Goal: Task Accomplishment & Management: Complete application form

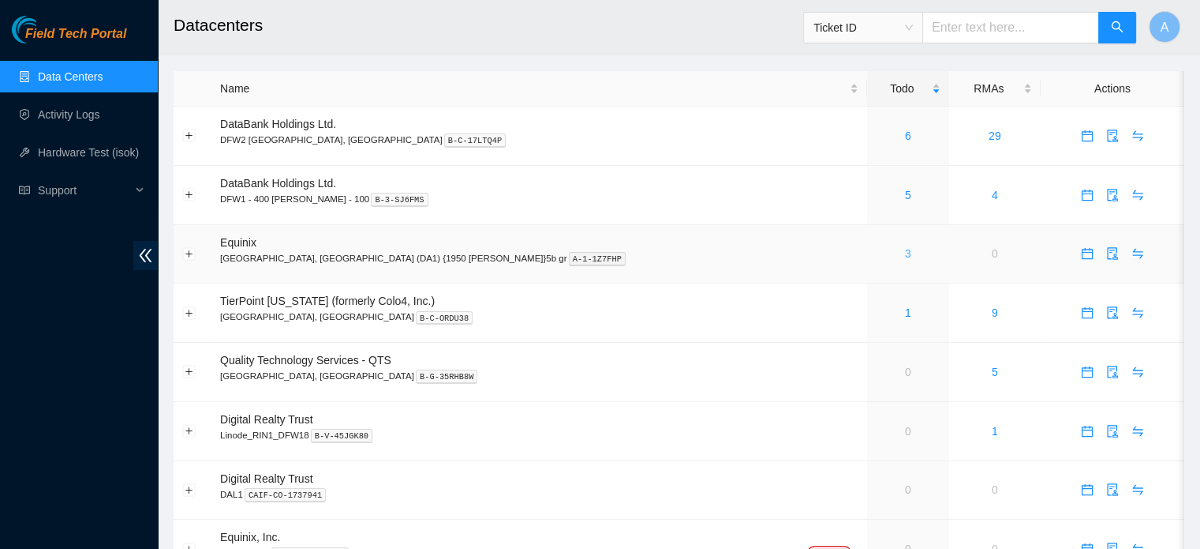
click at [905, 255] on link "3" at bounding box center [908, 253] width 6 height 13
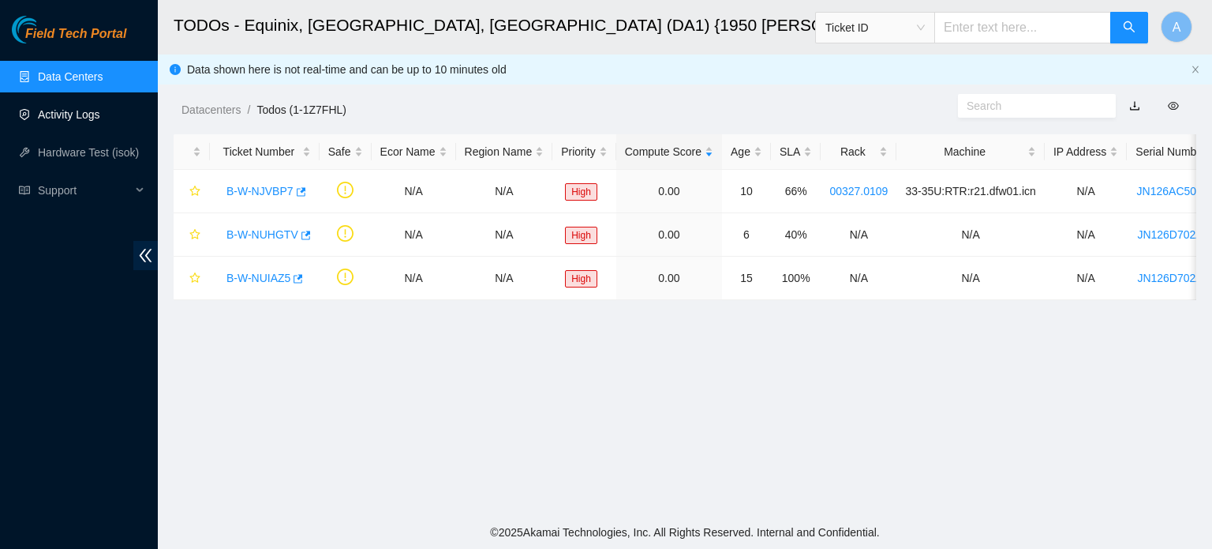
click at [77, 117] on link "Activity Logs" at bounding box center [69, 114] width 62 height 13
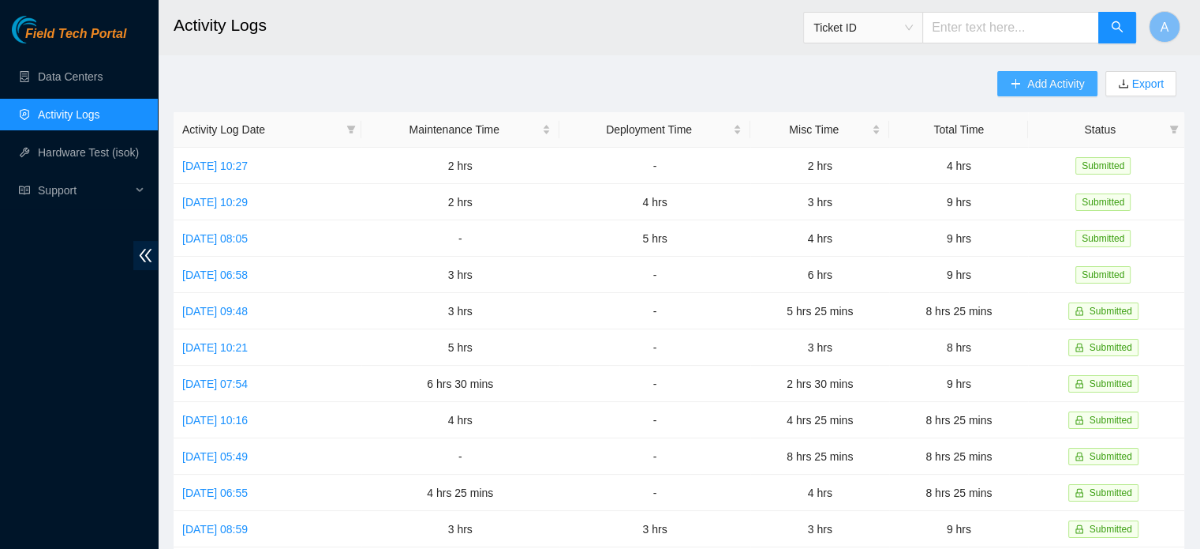
click at [1025, 73] on button "Add Activity" at bounding box center [1047, 83] width 99 height 25
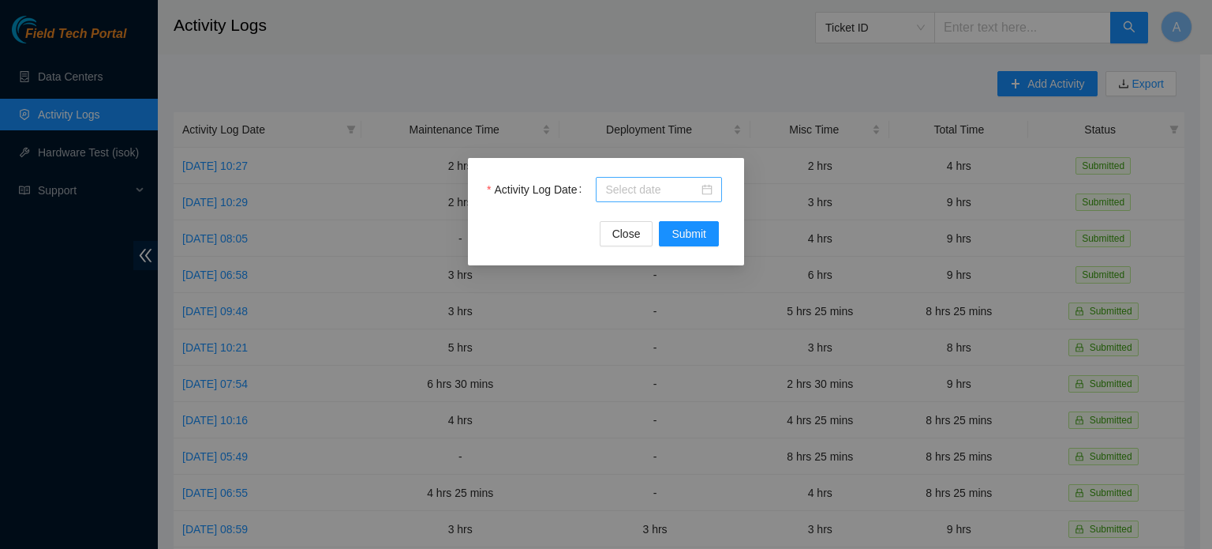
click at [644, 190] on input "Activity Log Date" at bounding box center [651, 189] width 93 height 17
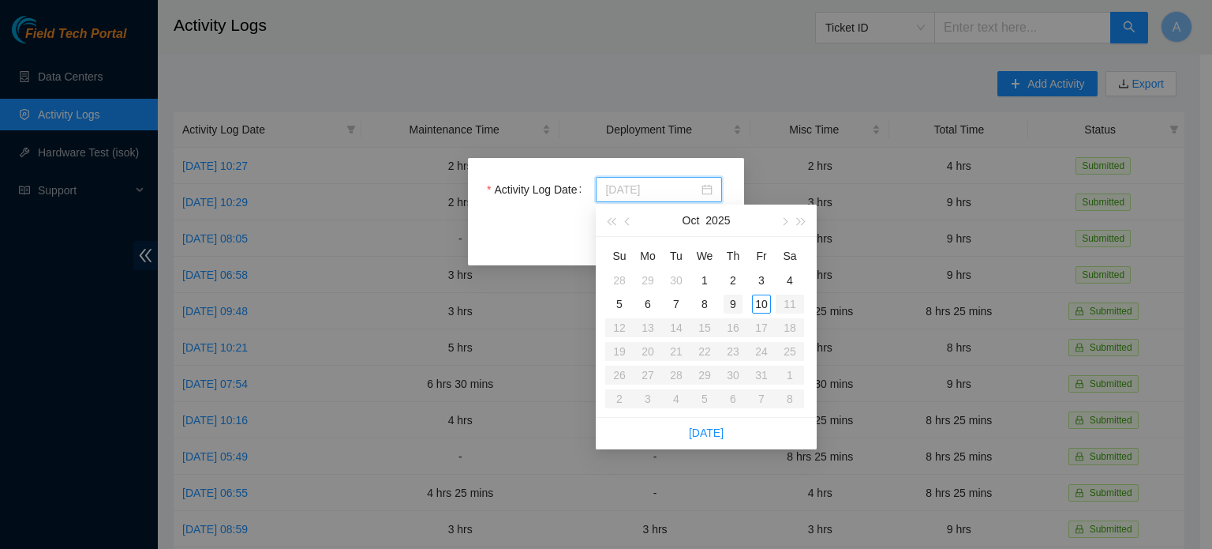
type input "[DATE]"
click at [736, 302] on div "9" at bounding box center [733, 303] width 19 height 19
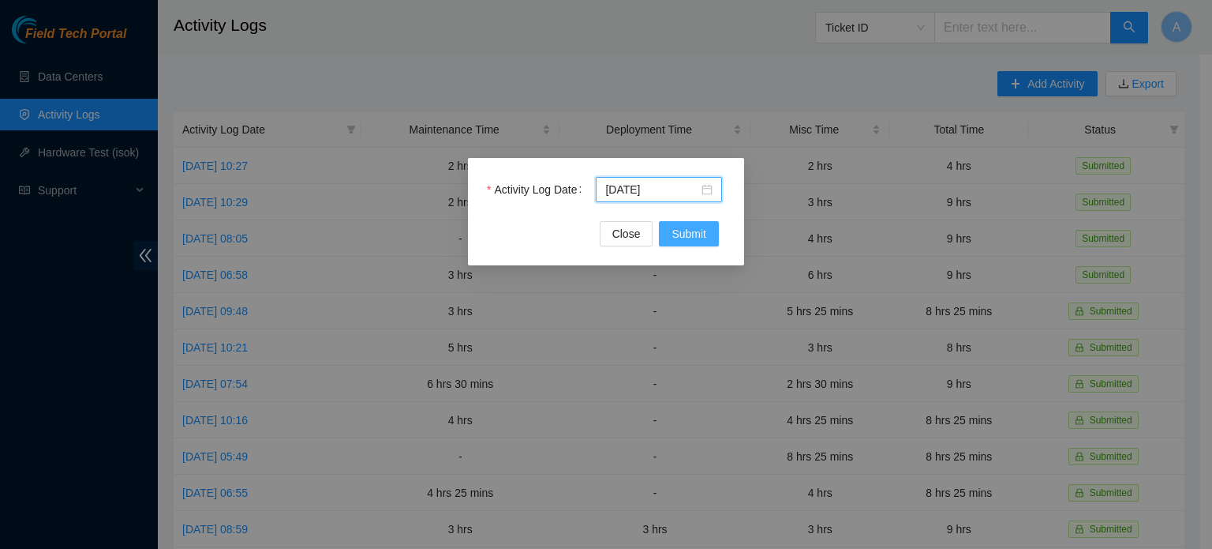
click at [691, 229] on span "Submit" at bounding box center [689, 233] width 35 height 17
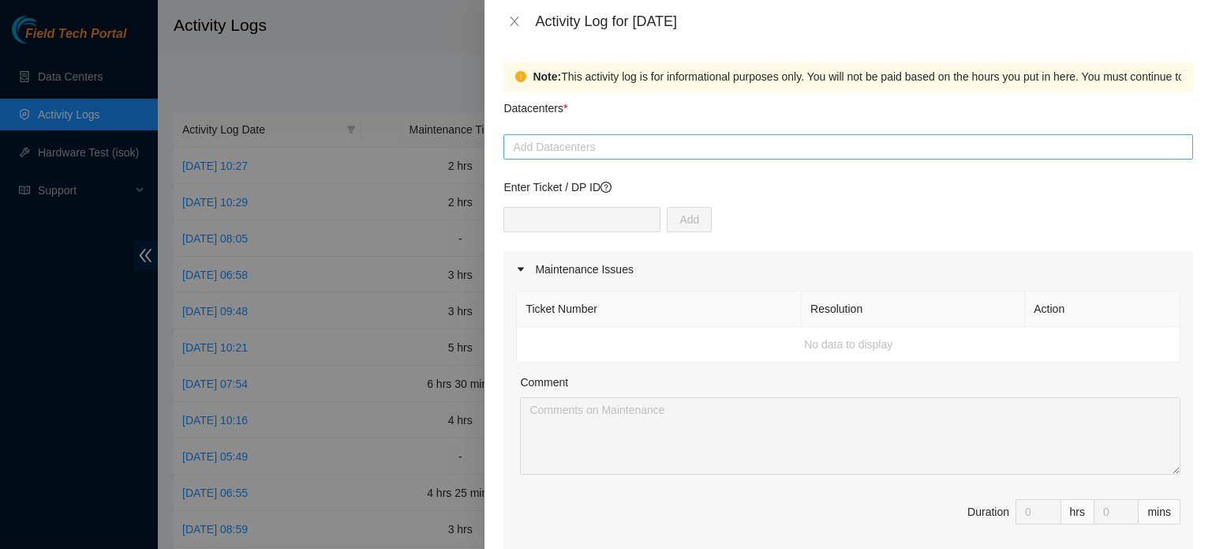
click at [720, 146] on div at bounding box center [848, 146] width 682 height 19
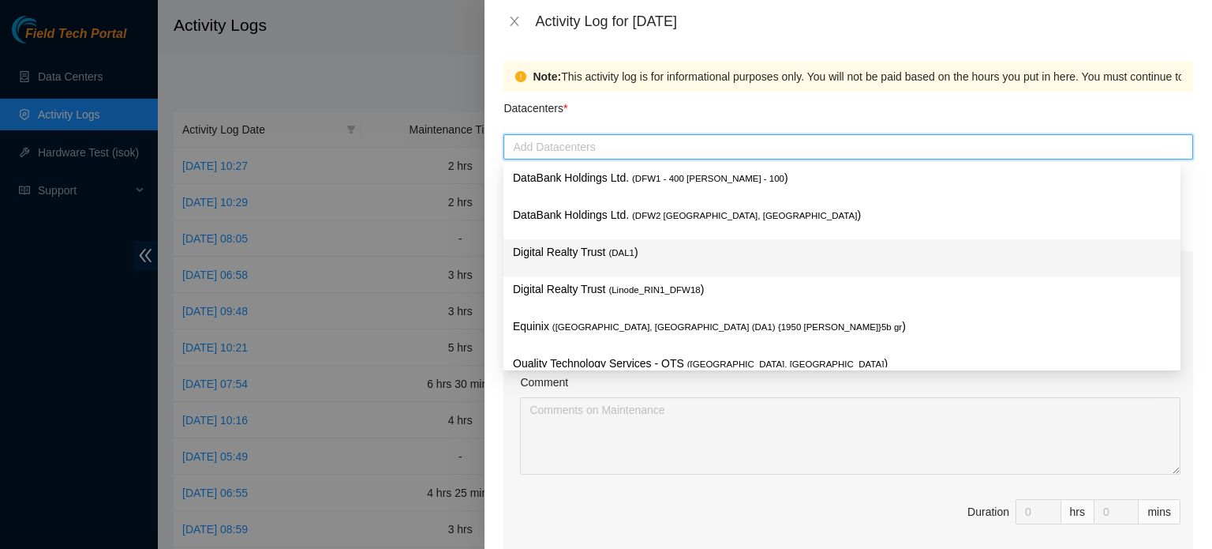
scroll to position [60, 0]
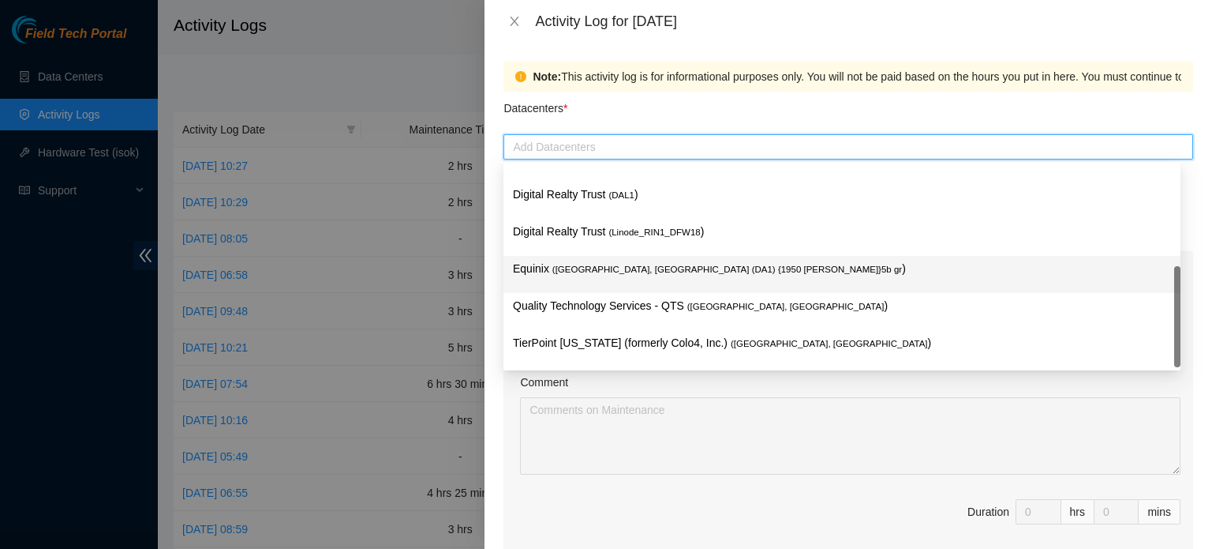
click at [604, 274] on span "( [GEOGRAPHIC_DATA], [GEOGRAPHIC_DATA] (DA1) {1950 [PERSON_NAME]}5b gr" at bounding box center [727, 268] width 350 height 9
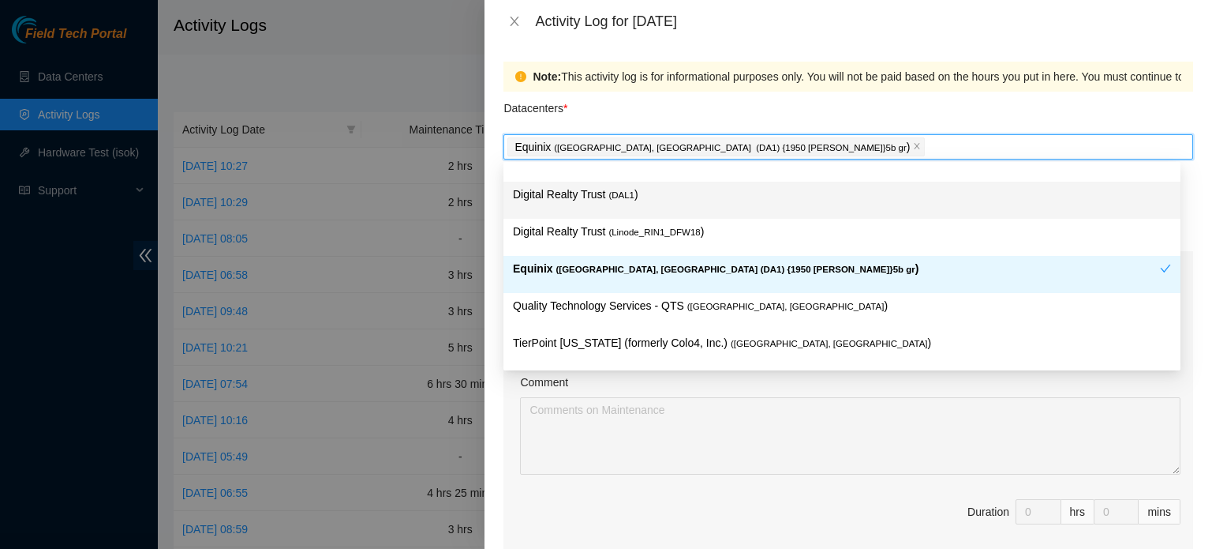
click at [787, 109] on div "Datacenters *" at bounding box center [849, 113] width 690 height 43
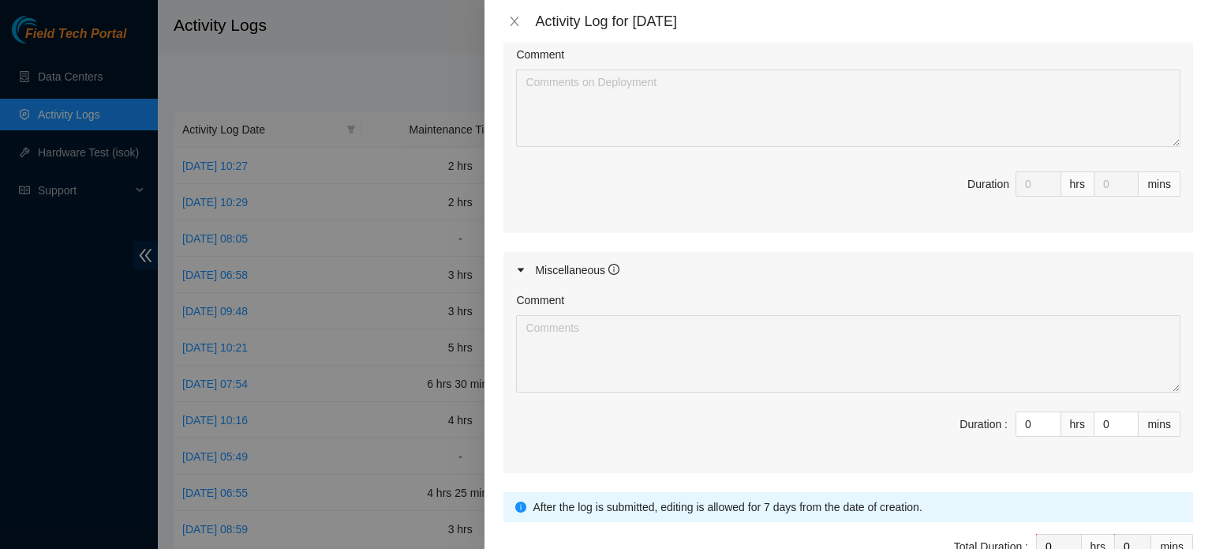
scroll to position [657, 0]
type input "1"
click at [1050, 416] on icon "up" at bounding box center [1053, 419] width 6 height 6
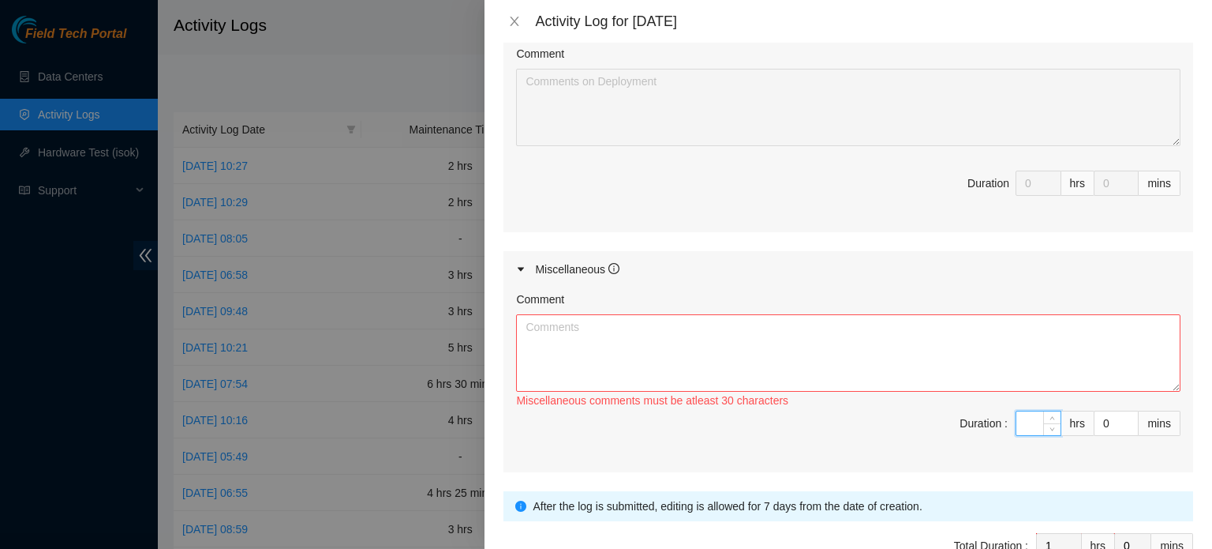
type input "0"
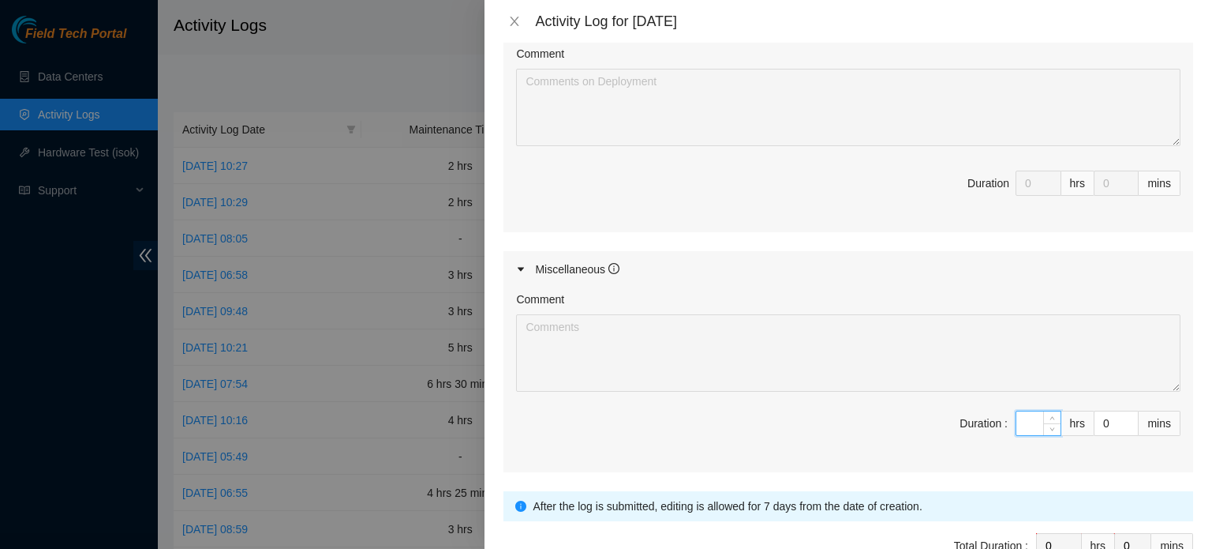
type input "9"
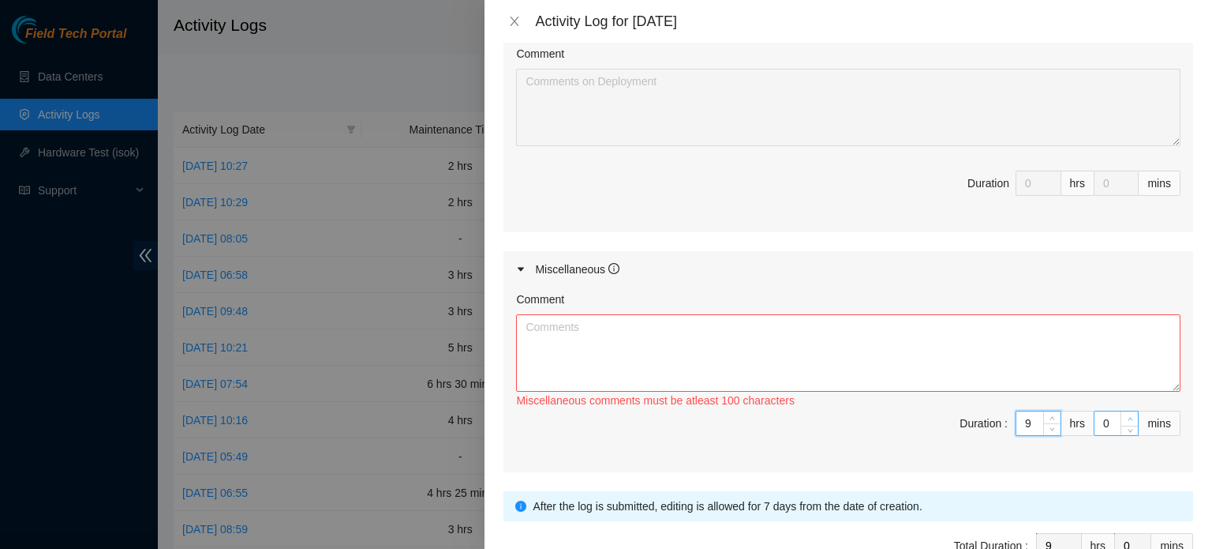
type input "9"
type input "1"
click at [1125, 414] on span "up" at bounding box center [1129, 418] width 9 height 9
type input "2"
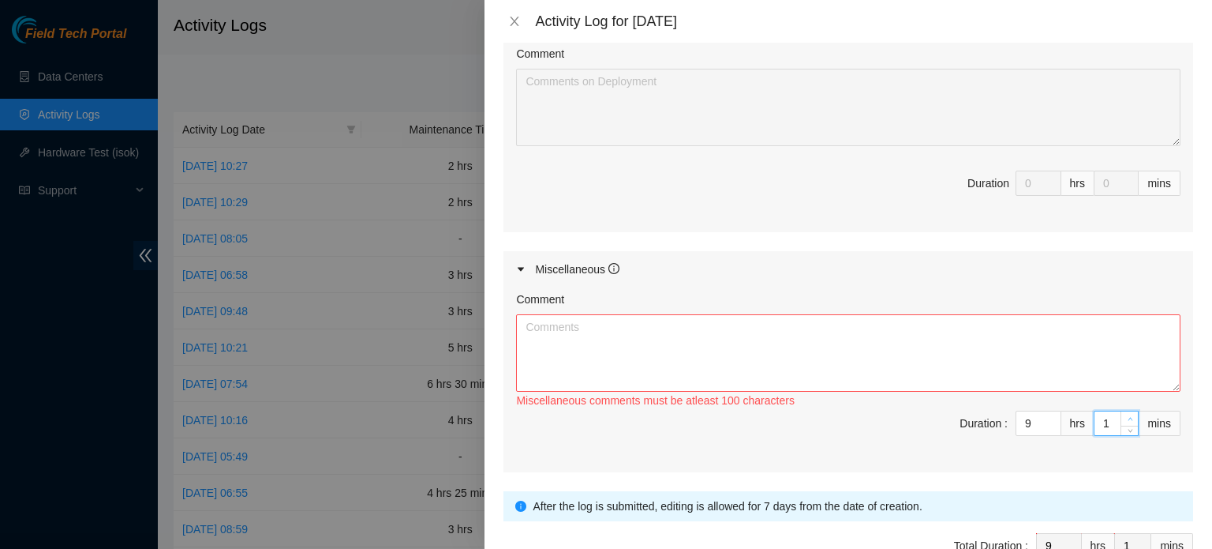
type input "2"
click at [1125, 414] on span "up" at bounding box center [1129, 418] width 9 height 9
type input "3"
click at [1125, 414] on span "up" at bounding box center [1129, 418] width 9 height 9
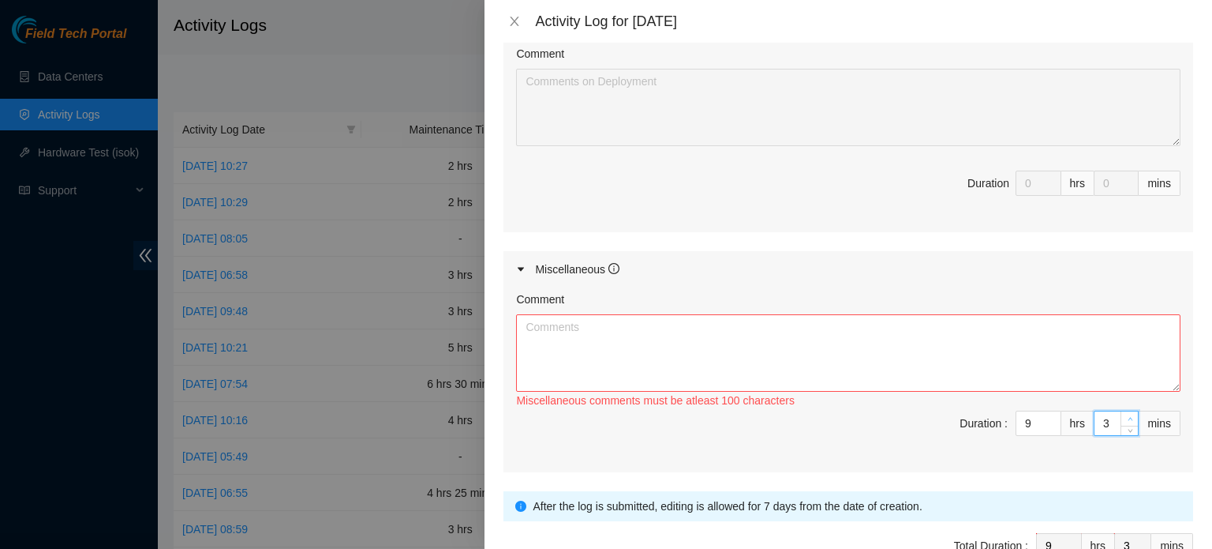
type input "4"
click at [1125, 414] on span "up" at bounding box center [1129, 418] width 9 height 9
type input "5"
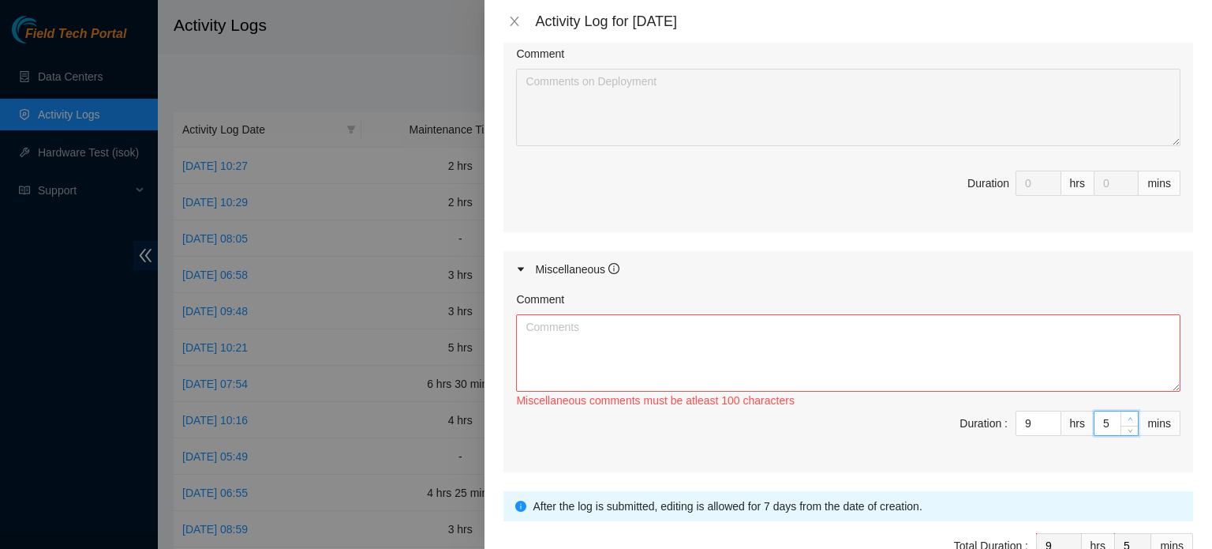
click at [1125, 414] on span "up" at bounding box center [1129, 418] width 9 height 9
type input "6"
click at [1125, 414] on span "up" at bounding box center [1129, 418] width 9 height 9
type input "0"
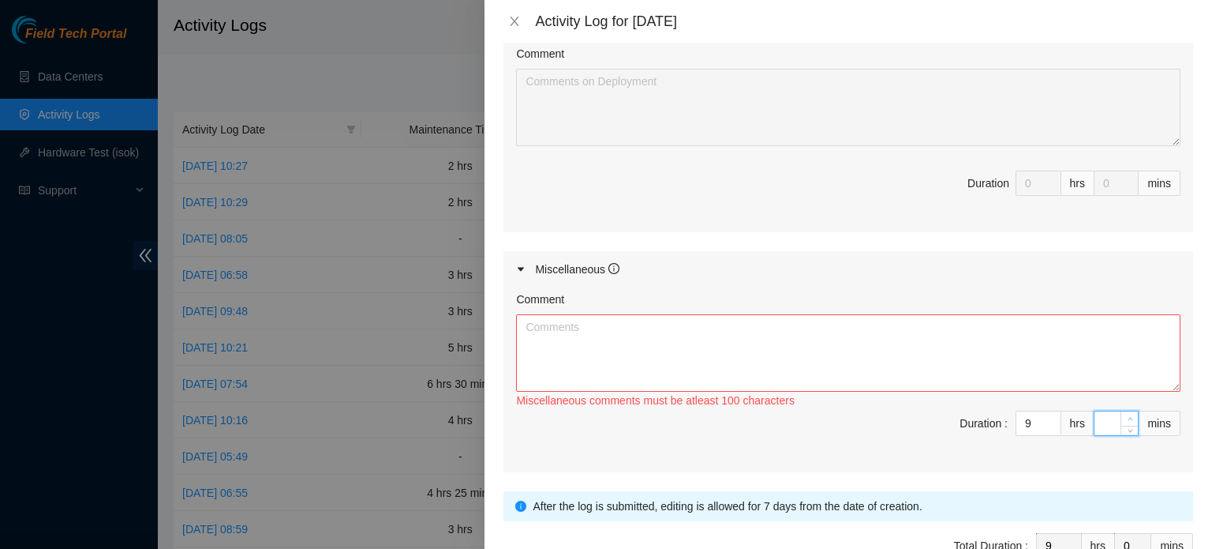
type input "4"
type input "45"
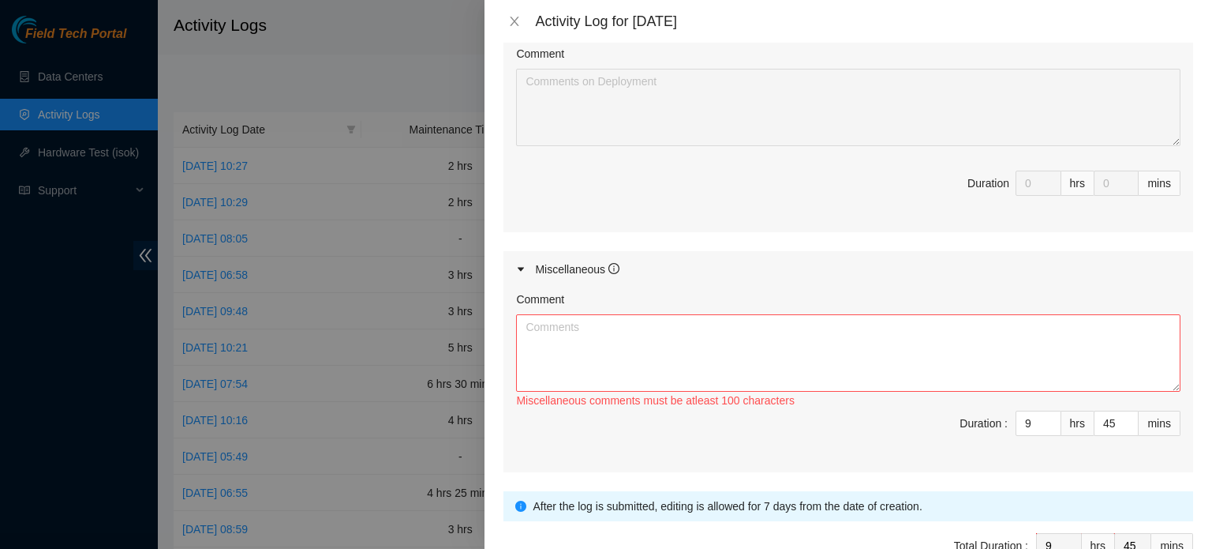
click at [855, 422] on span "Duration : 9 hrs 45 mins" at bounding box center [848, 432] width 665 height 44
click at [769, 346] on textarea "Comment" at bounding box center [848, 352] width 665 height 77
type textarea "j"
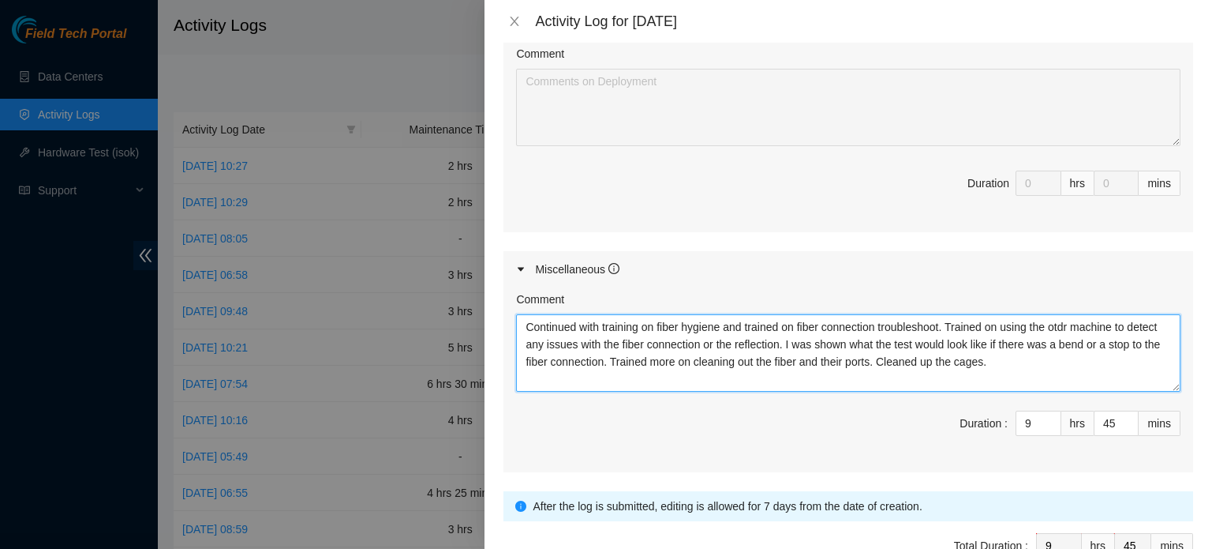
scroll to position [747, 0]
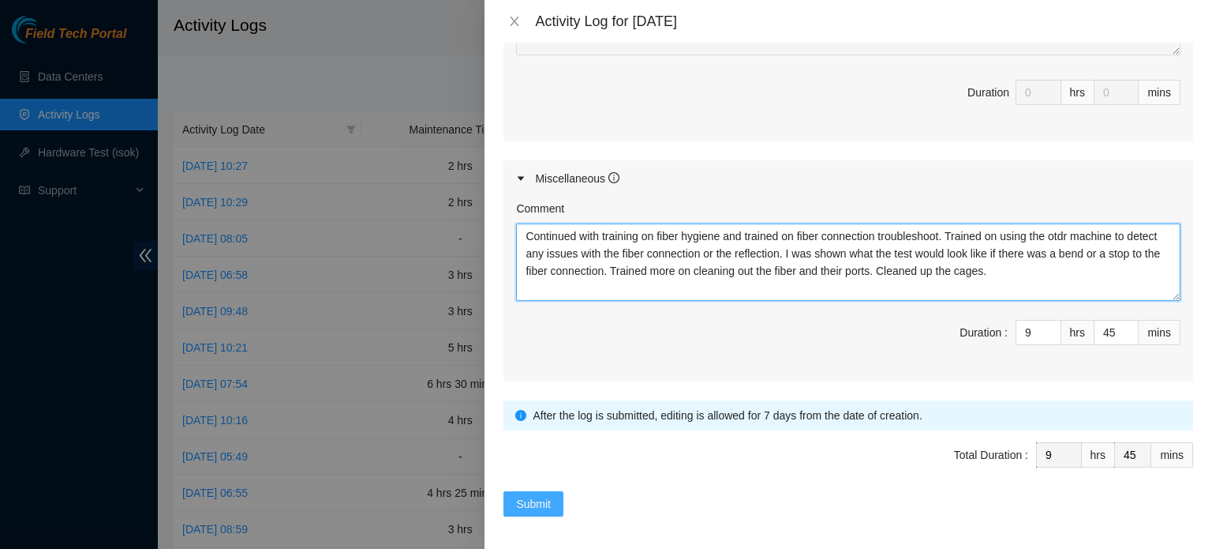
type textarea "Continued with training on fiber hygiene and trained on fiber connection troubl…"
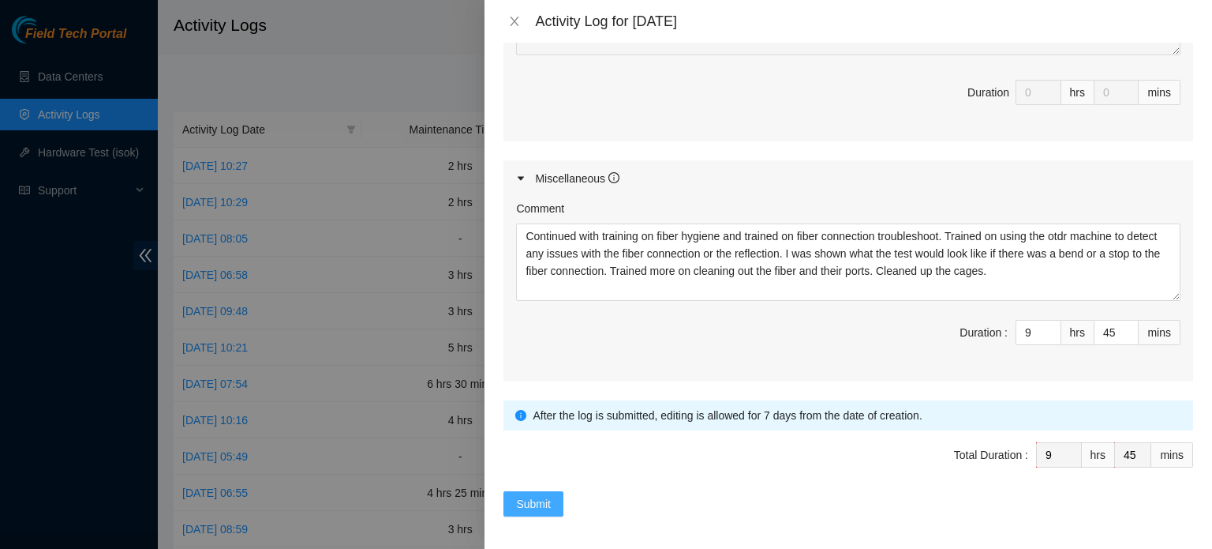
click at [530, 491] on button "Submit" at bounding box center [534, 503] width 60 height 25
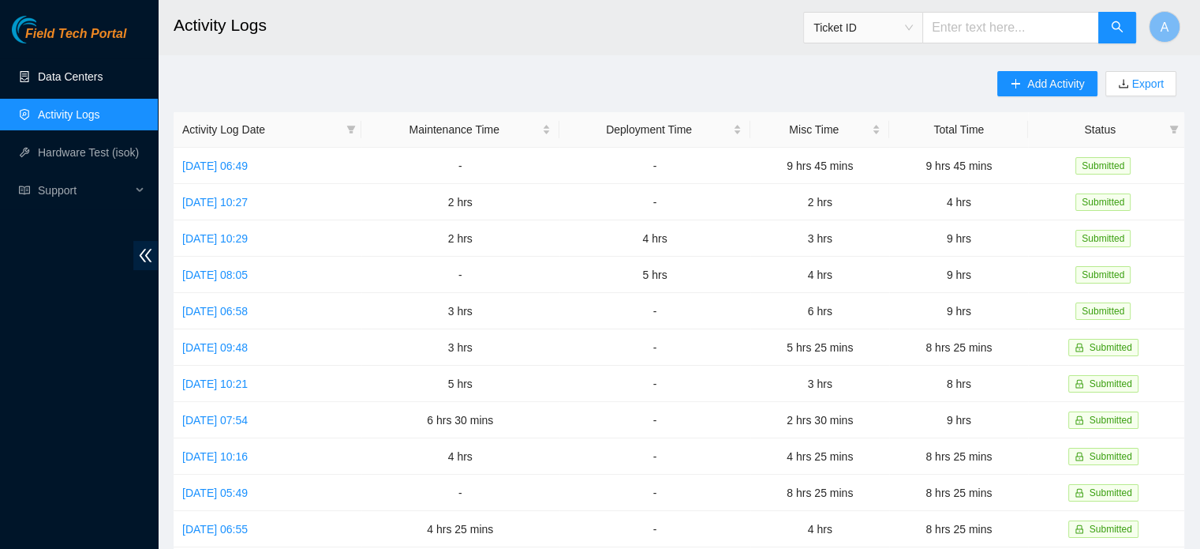
click at [64, 70] on link "Data Centers" at bounding box center [70, 76] width 65 height 13
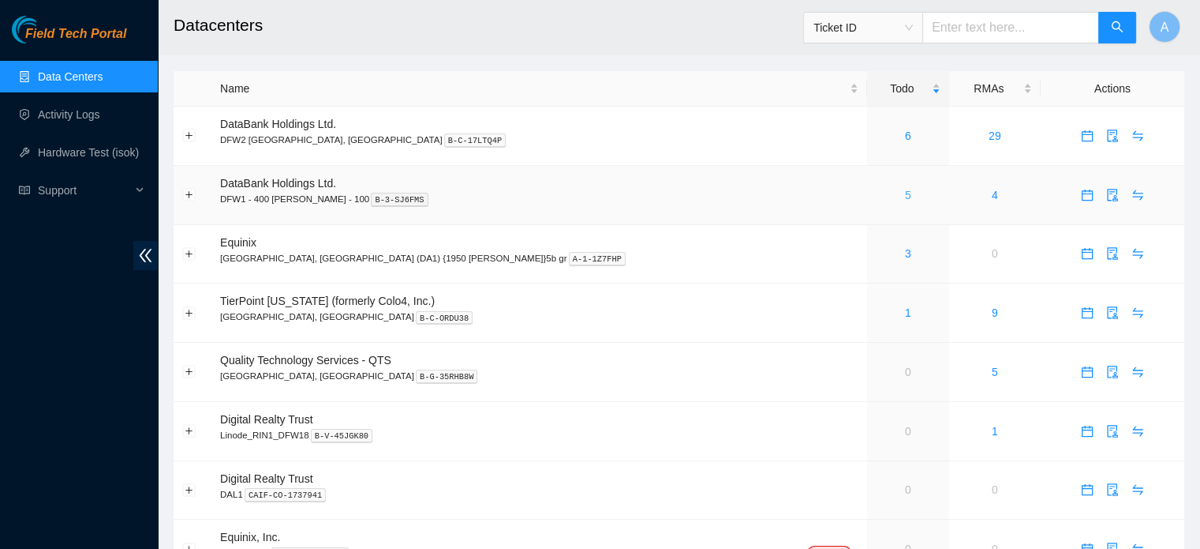
click at [905, 197] on link "5" at bounding box center [908, 195] width 6 height 13
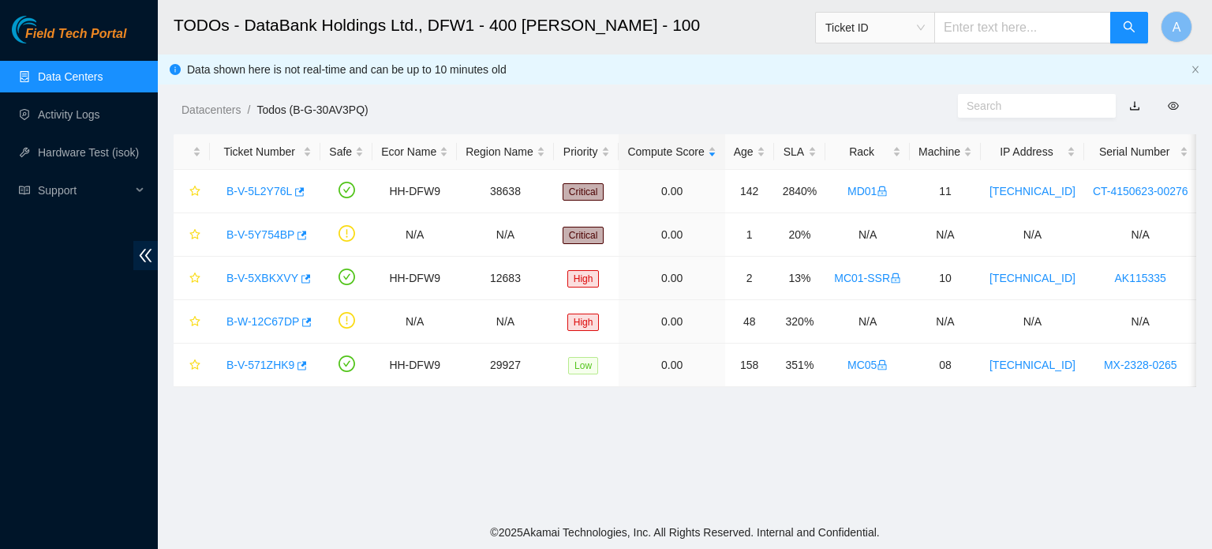
click at [103, 70] on link "Data Centers" at bounding box center [70, 76] width 65 height 13
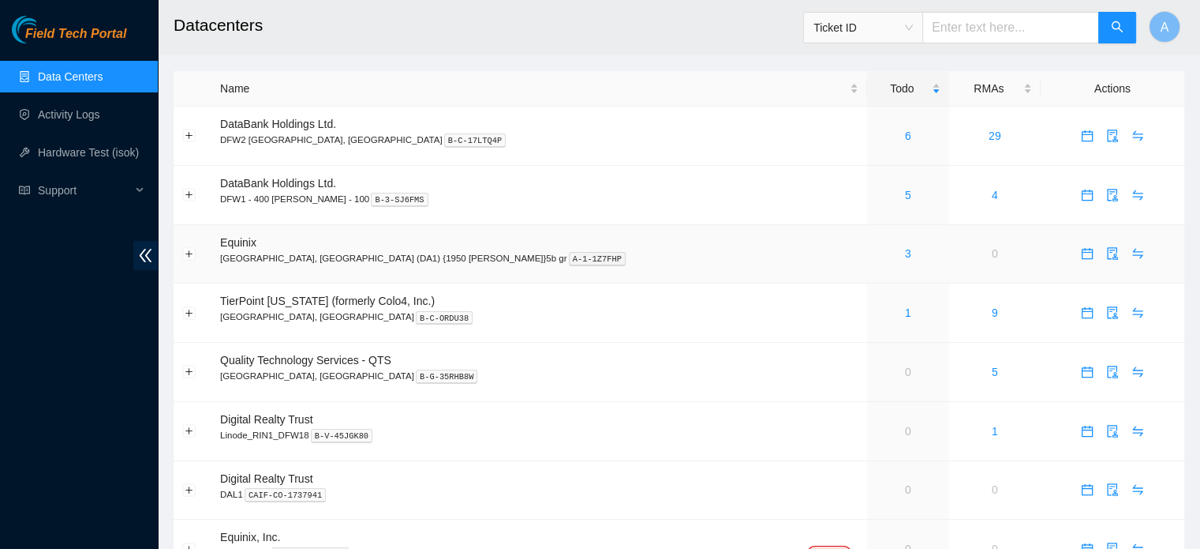
scroll to position [80, 0]
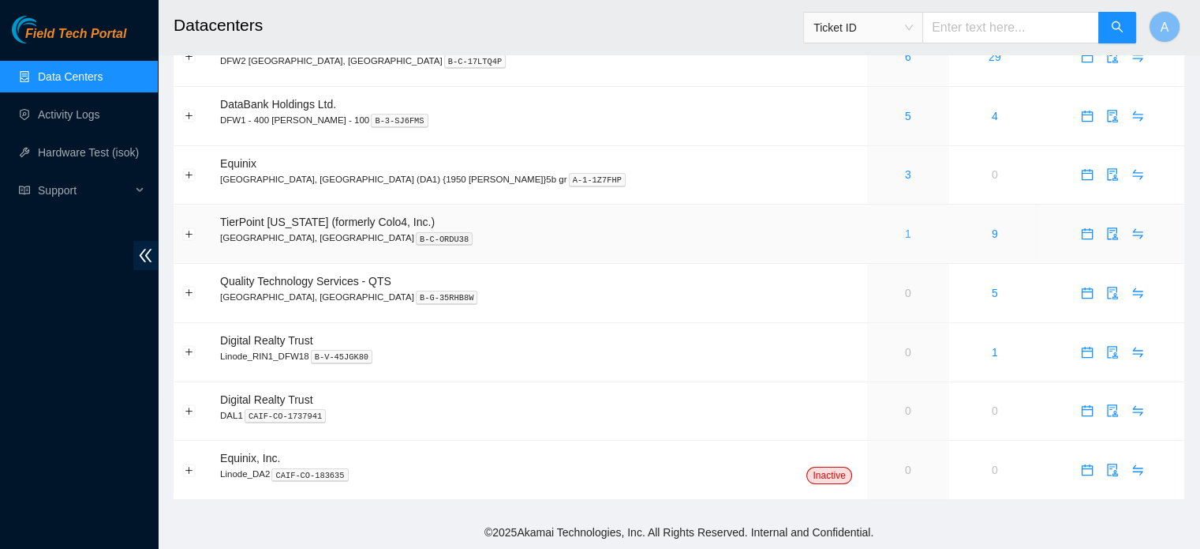
click at [905, 228] on link "1" at bounding box center [908, 233] width 6 height 13
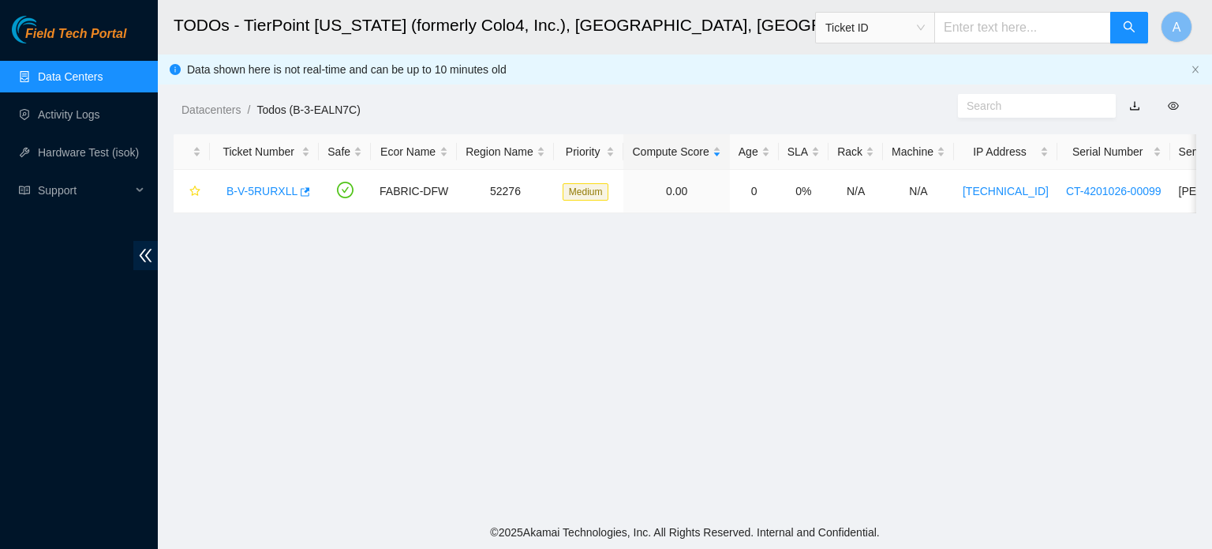
click at [84, 70] on link "Data Centers" at bounding box center [70, 76] width 65 height 13
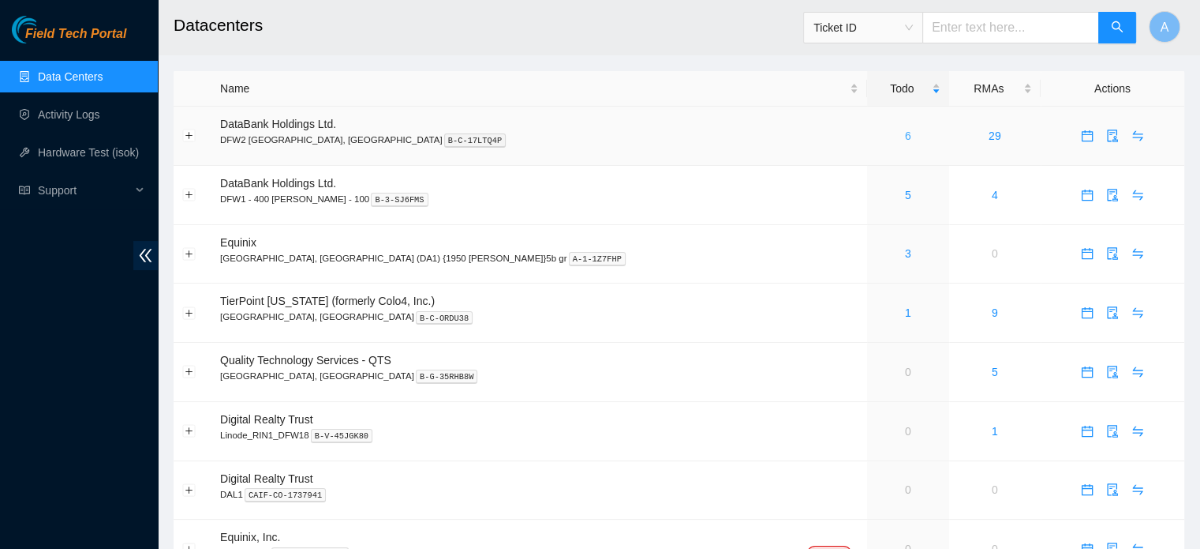
click at [905, 133] on link "6" at bounding box center [908, 135] width 6 height 13
